Goal: Task Accomplishment & Management: Manage account settings

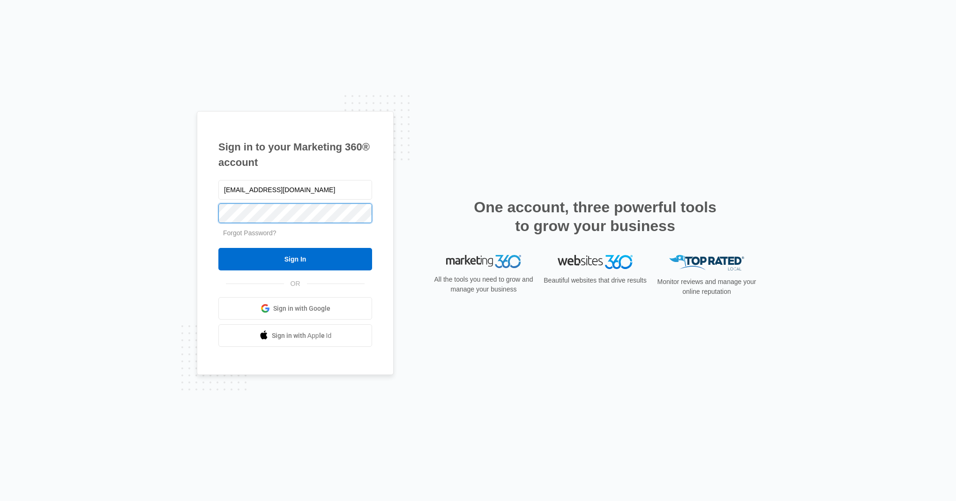
click at [218, 248] on input "Sign In" at bounding box center [295, 259] width 154 height 22
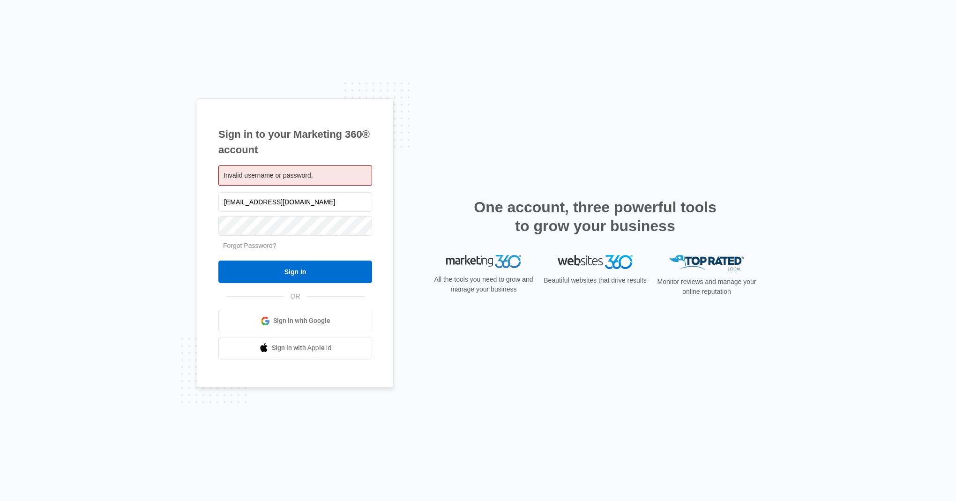
click at [311, 178] on span "Invalid username or password." at bounding box center [269, 175] width 90 height 7
click at [240, 194] on input "[EMAIL_ADDRESS][DOMAIN_NAME]" at bounding box center [295, 202] width 154 height 20
click at [247, 199] on input "[EMAIL_ADDRESS][DOMAIN_NAME]" at bounding box center [295, 202] width 154 height 20
paste input "directories@myelkhorn"
type input "[EMAIL_ADDRESS][DOMAIN_NAME]"
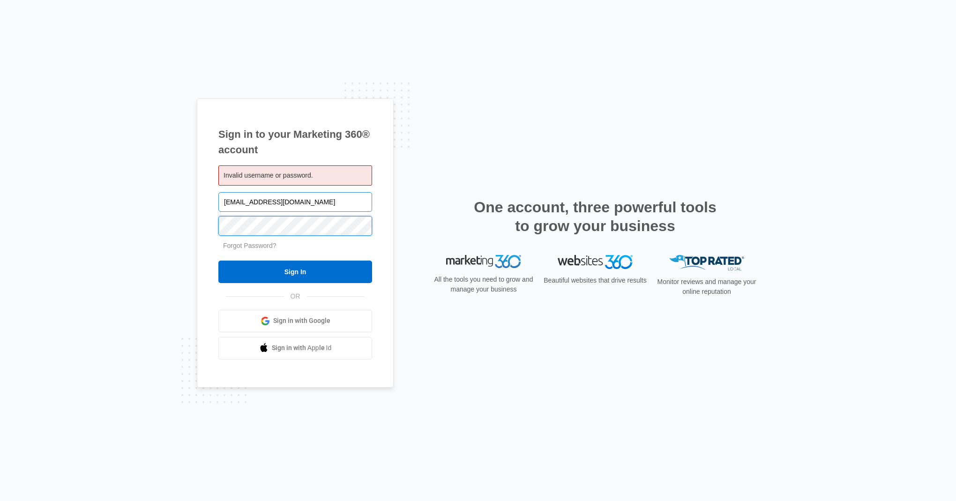
click at [218, 261] on input "Sign In" at bounding box center [295, 272] width 154 height 22
